Goal: Task Accomplishment & Management: Use online tool/utility

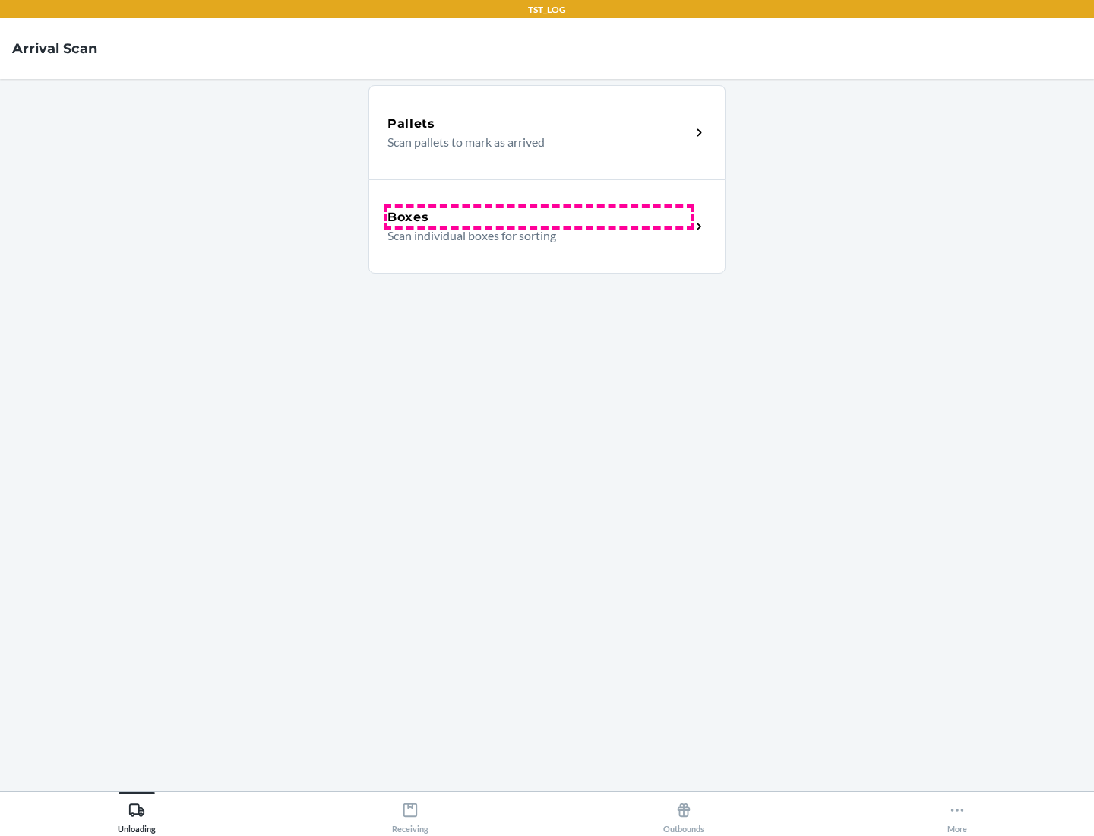
click at [539, 217] on div "Boxes" at bounding box center [539, 217] width 303 height 18
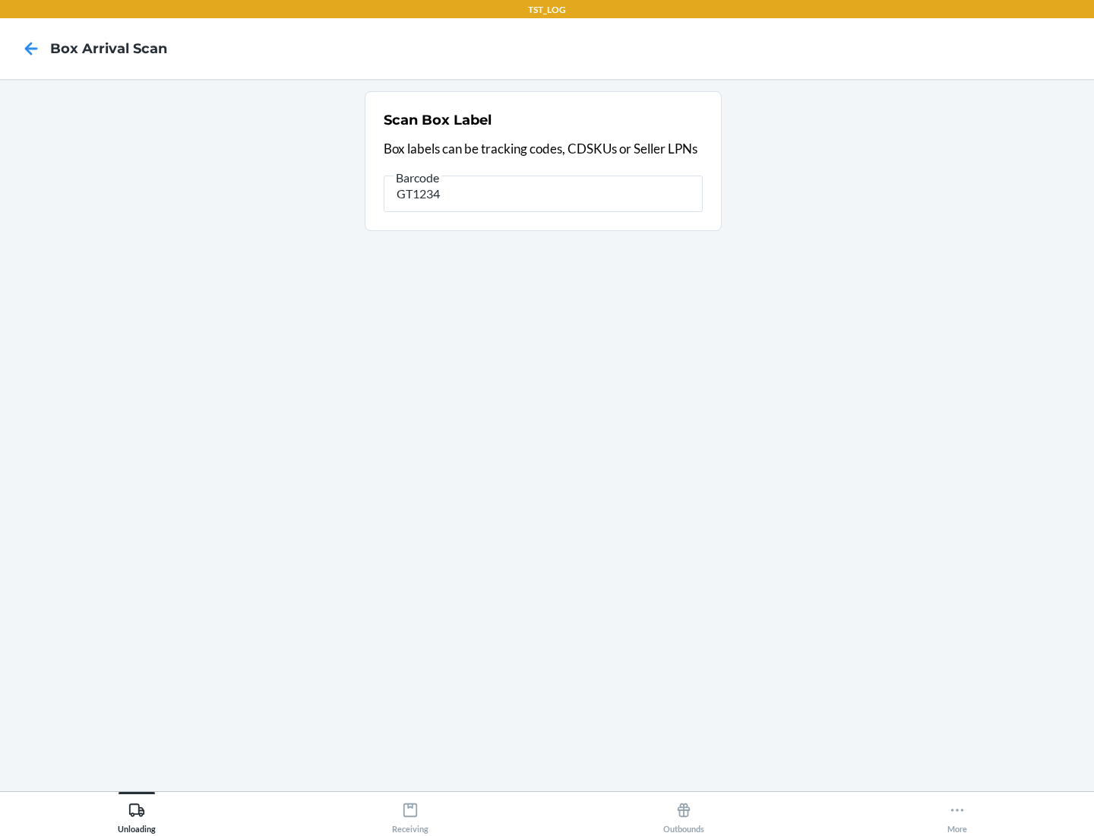
type input "GT1234"
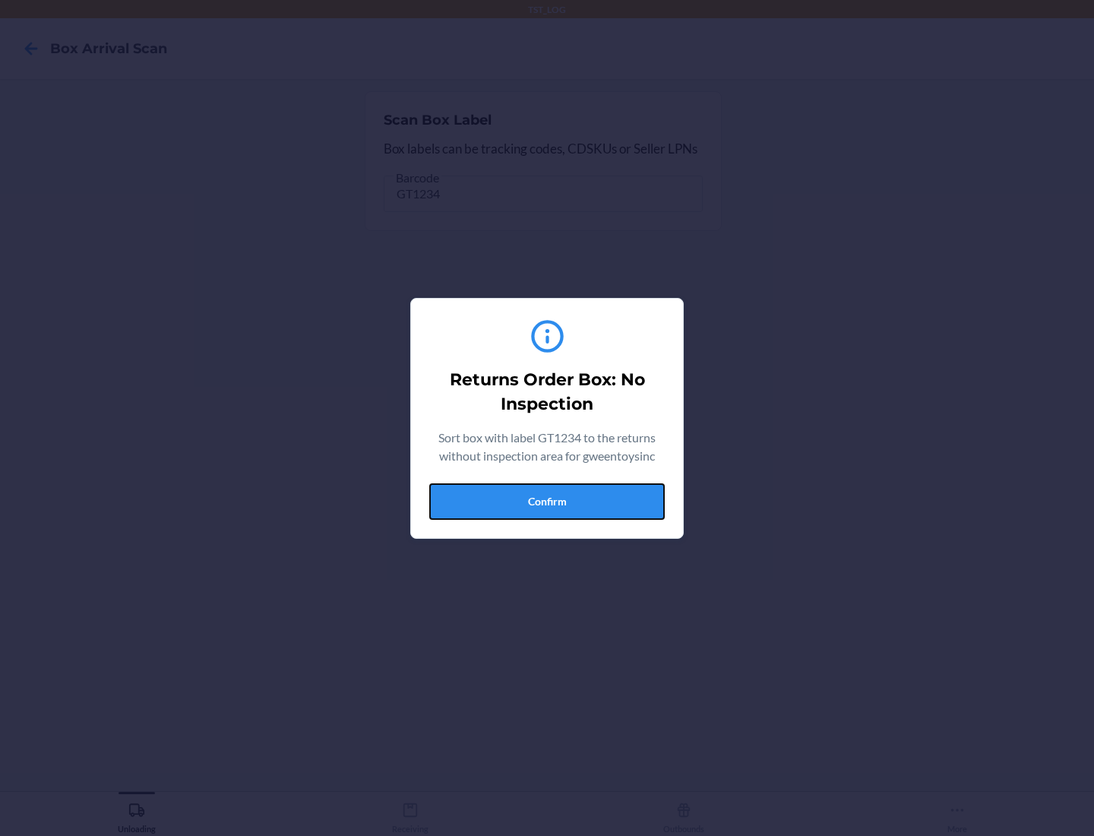
click at [547, 501] on button "Confirm" at bounding box center [547, 501] width 236 height 36
